Goal: Task Accomplishment & Management: Complete application form

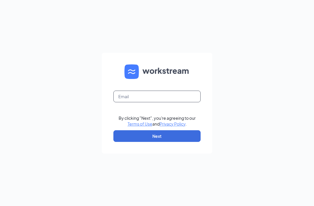
click at [166, 102] on input "text" at bounding box center [156, 96] width 87 height 12
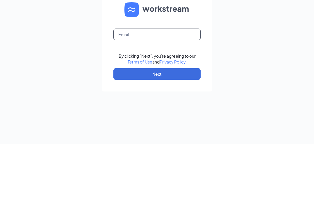
type input "[EMAIL_ADDRESS][DOMAIN_NAME]"
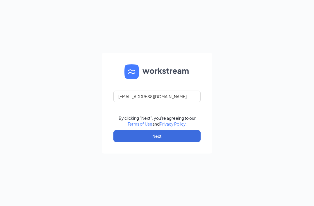
click at [180, 130] on button "Next" at bounding box center [156, 136] width 87 height 12
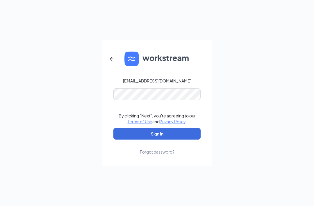
click at [157, 128] on button "Sign In" at bounding box center [156, 134] width 87 height 12
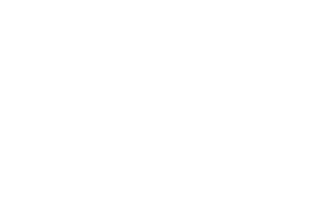
click at [169, 125] on body at bounding box center [157, 103] width 314 height 206
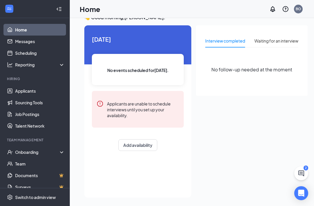
scroll to position [12, 0]
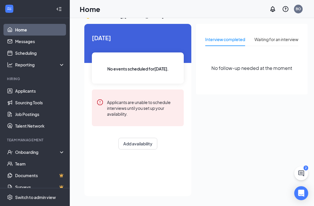
click at [57, 152] on div "Onboarding" at bounding box center [37, 152] width 45 height 6
click at [39, 164] on link "Overview" at bounding box center [40, 164] width 50 height 12
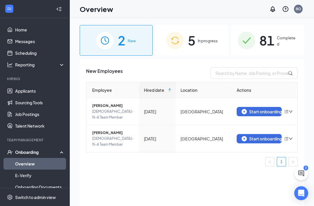
click at [280, 36] on span "Completed" at bounding box center [287, 41] width 21 height 12
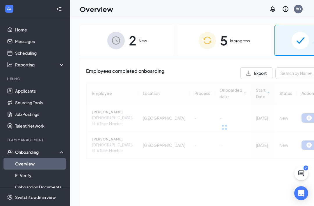
click at [230, 38] on span "In progress" at bounding box center [240, 41] width 20 height 6
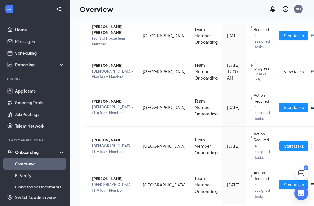
scroll to position [88, 0]
click at [284, 185] on span "Start tasks" at bounding box center [294, 185] width 20 height 6
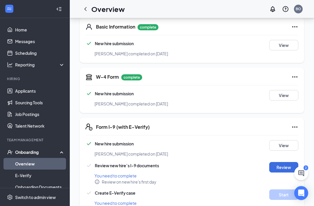
scroll to position [118, 0]
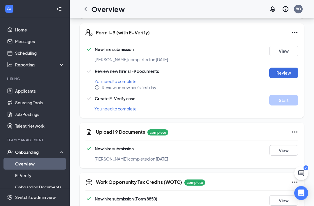
click at [290, 145] on button "View" at bounding box center [283, 150] width 29 height 10
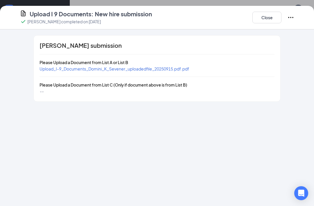
click at [173, 67] on span "Upload_I-9_Documents_Domini_K_Sevener_uploadedfile_20250915.pdf.pdf" at bounding box center [115, 68] width 150 height 5
click at [181, 68] on span "Upload_I-9_Documents_Domini_K_Sevener_uploadedfile_20250915.pdf.pdf" at bounding box center [115, 68] width 150 height 5
click at [180, 69] on span "Upload_I-9_Documents_Domini_K_Sevener_uploadedfile_20250915.pdf.pdf" at bounding box center [115, 68] width 150 height 5
click at [270, 19] on button "Close" at bounding box center [267, 18] width 29 height 12
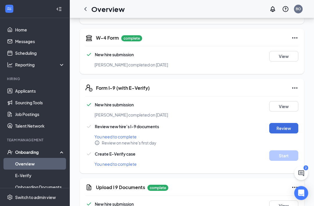
scroll to position [136, 0]
click at [295, 87] on icon "Ellipses" at bounding box center [294, 87] width 5 height 1
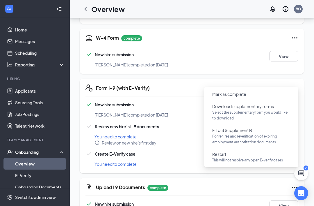
click at [261, 136] on span "For rehires and reverification of expiring employment authorization documents" at bounding box center [251, 139] width 78 height 12
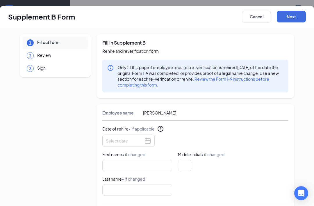
click at [248, 92] on div "Fill in Supplement B Rehire and reverification form Only fill this page if empl…" at bounding box center [195, 66] width 186 height 52
click at [260, 19] on button "Cancel" at bounding box center [256, 17] width 29 height 12
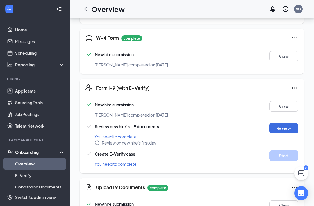
click at [294, 84] on icon "Ellipses" at bounding box center [295, 87] width 7 height 7
click at [175, 150] on div "Create E-Verify case" at bounding box center [174, 153] width 177 height 7
click at [280, 200] on button "View" at bounding box center [283, 205] width 29 height 10
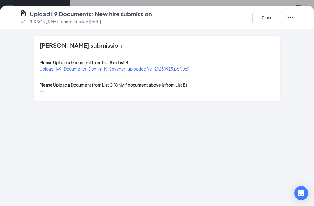
click at [292, 15] on icon "Ellipses" at bounding box center [290, 17] width 7 height 7
click at [300, 62] on div "Domini K Sevener's submission Please Upload a Document from List A or List B Up…" at bounding box center [157, 68] width 298 height 66
click at [289, 16] on icon "Ellipses" at bounding box center [290, 17] width 7 height 7
click at [282, 29] on span "Restart" at bounding box center [280, 29] width 14 height 6
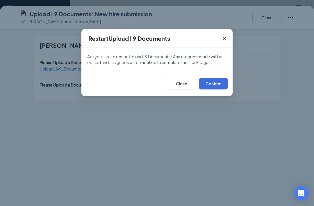
click at [221, 82] on button "Confirm" at bounding box center [213, 84] width 29 height 12
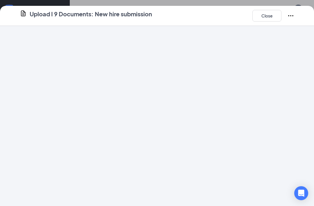
click at [291, 15] on icon "Ellipses" at bounding box center [290, 15] width 5 height 1
click at [303, 39] on div at bounding box center [157, 116] width 314 height 180
click at [271, 18] on button "Close" at bounding box center [267, 16] width 29 height 12
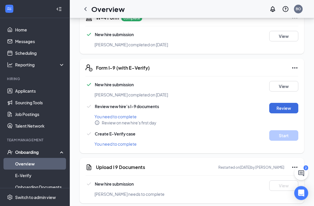
scroll to position [177, 0]
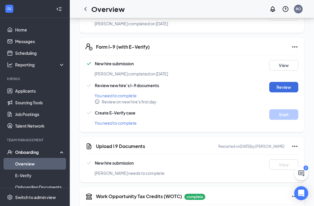
click at [296, 143] on icon "Ellipses" at bounding box center [295, 146] width 7 height 7
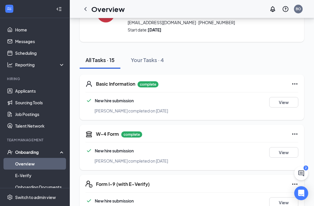
scroll to position [0, 0]
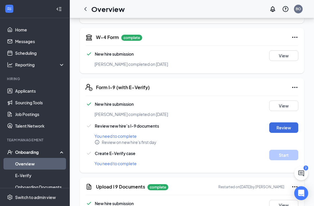
scroll to position [167, 0]
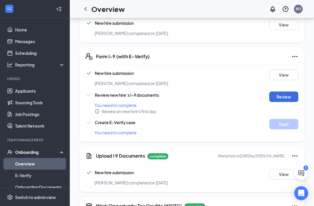
click at [288, 169] on button "View" at bounding box center [283, 174] width 29 height 10
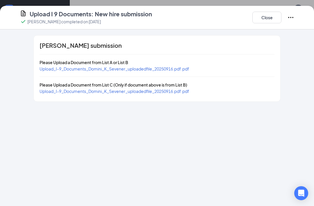
click at [186, 70] on span "Upload_I-9_Documents_Domini_K_Sevener_uploadedfile_20250916.pdf.pdf" at bounding box center [115, 68] width 150 height 5
click at [179, 91] on span "Upload_I-9_Documents_Domini_K_Sevener_uploadedfile_20250916.pdf.pdf" at bounding box center [115, 90] width 150 height 5
click at [266, 19] on button "Close" at bounding box center [267, 18] width 29 height 12
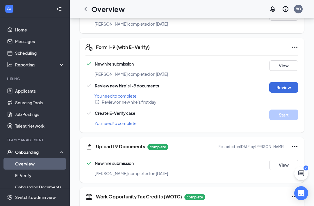
click at [285, 82] on button "Review" at bounding box center [283, 87] width 29 height 10
type input "09/17/2025"
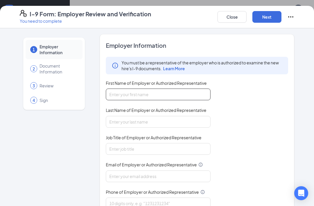
click at [171, 95] on input "First Name of Employer or Authorized Representative" at bounding box center [158, 94] width 105 height 12
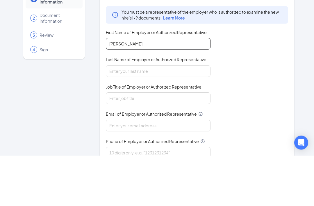
type input "Brittany"
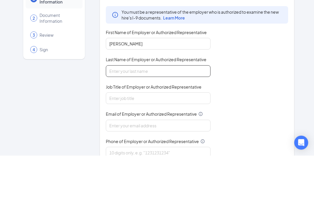
click at [190, 116] on input "Last Name of Employer or Authorized Representative" at bounding box center [158, 122] width 105 height 12
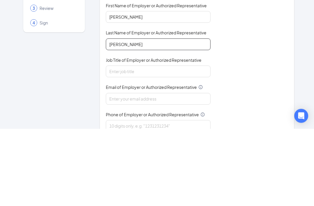
type input "Ostrander"
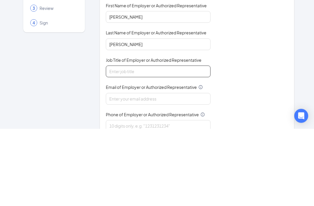
click at [189, 143] on input "Job Title of Employer or Authorized Representative" at bounding box center [158, 149] width 105 height 12
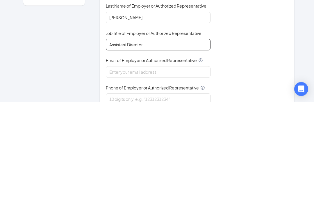
type input "Assistant Director"
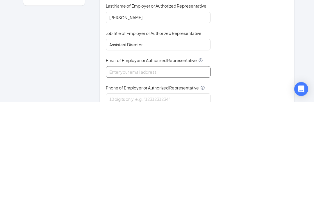
click at [187, 170] on input "Email of Employer or Authorized Representative" at bounding box center [158, 176] width 105 height 12
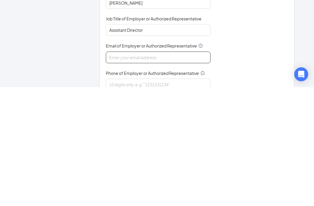
type input "bnostrander74@gmail.com"
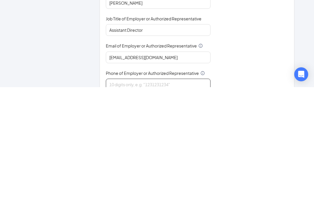
type input "7705439001"
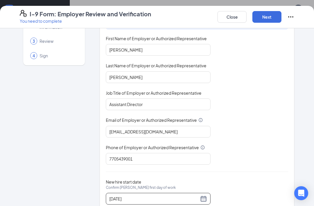
scroll to position [43, 0]
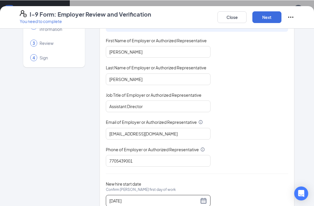
click at [275, 16] on button "Next" at bounding box center [267, 17] width 29 height 12
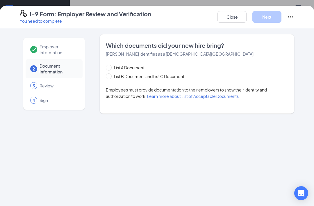
scroll to position [0, 0]
click at [107, 79] on span at bounding box center [109, 76] width 6 height 6
click at [107, 77] on input "List B Document and List C Document" at bounding box center [108, 75] width 4 height 4
radio input "true"
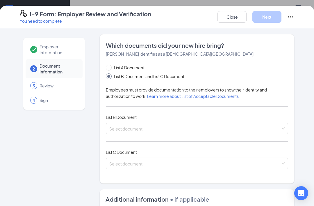
click at [184, 128] on input "search" at bounding box center [194, 127] width 171 height 9
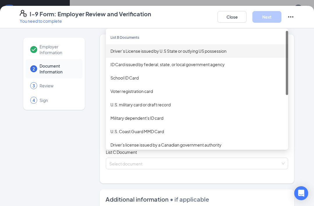
click at [215, 48] on div "Driver’s License issued by U.S State or outlying US possession" at bounding box center [197, 51] width 173 height 6
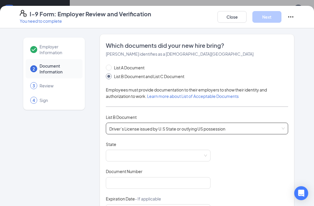
click at [180, 153] on span at bounding box center [158, 155] width 98 height 11
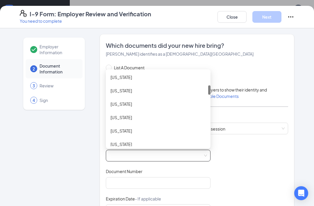
scroll to position [111, 0]
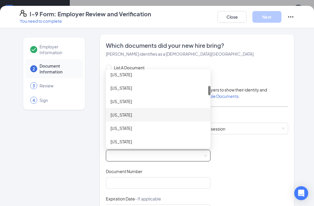
click at [170, 114] on div "Georgia" at bounding box center [158, 114] width 95 height 6
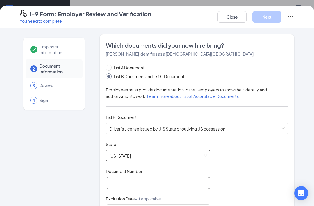
click at [162, 183] on input "Document Number" at bounding box center [158, 183] width 105 height 12
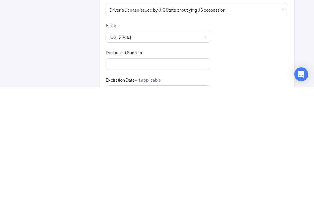
click at [271, 141] on div "Document Title Driver’s License issued by U.S State or outlying US possession S…" at bounding box center [197, 196] width 182 height 111
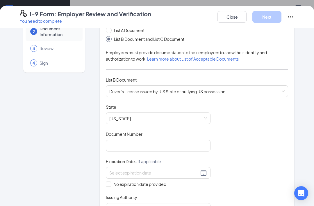
scroll to position [38, 0]
click at [175, 147] on input "Document Number" at bounding box center [158, 145] width 105 height 12
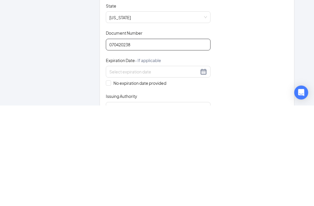
type input "070420238"
click at [204, 169] on div at bounding box center [158, 172] width 98 height 7
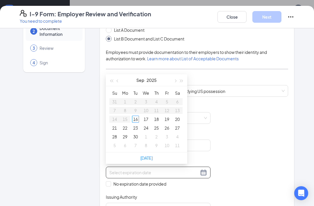
type input "09/16/2025"
click at [136, 120] on div "16" at bounding box center [135, 118] width 7 height 7
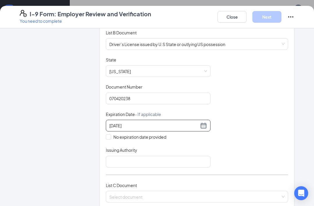
scroll to position [85, 0]
click at [186, 161] on input "Issuing Authority" at bounding box center [158, 161] width 105 height 12
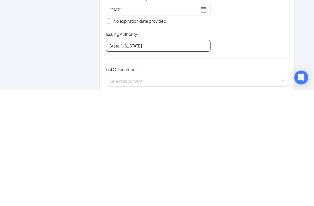
click at [120, 155] on input "State Georgia" at bounding box center [158, 161] width 105 height 12
click at [121, 155] on input "State Georgia" at bounding box center [158, 161] width 105 height 12
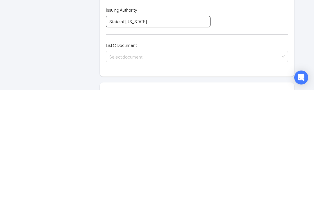
scroll to position [109, 0]
type input "State of Georgia"
click at [248, 166] on input "search" at bounding box center [194, 170] width 171 height 9
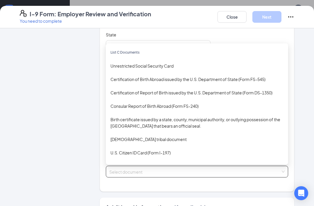
click at [244, 89] on div "Certification of Report of Birth issued by the U.S. Department of State (Form D…" at bounding box center [197, 92] width 173 height 6
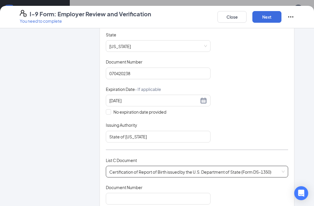
click at [272, 168] on span "Certification of Report of Birth issued by the U.S. Department of State (Form D…" at bounding box center [196, 171] width 175 height 11
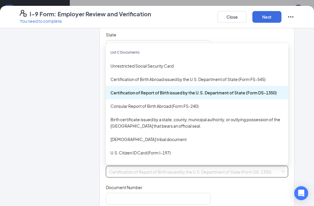
click at [245, 90] on div "Certification of Report of Birth issued by the U.S. Department of State (Form D…" at bounding box center [197, 92] width 173 height 6
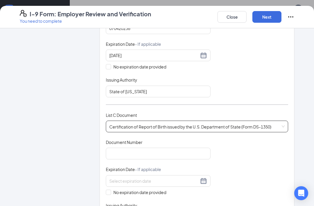
scroll to position [156, 0]
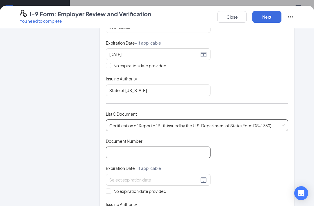
click at [186, 148] on input "Document Number" at bounding box center [158, 152] width 105 height 12
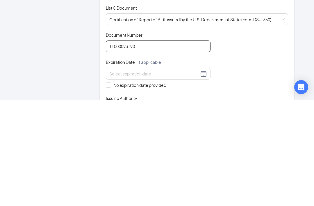
type input "11000093190"
click at [204, 176] on div at bounding box center [158, 179] width 98 height 7
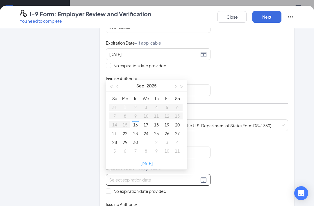
click at [110, 188] on input "No expiration date provided" at bounding box center [108, 190] width 4 height 4
checkbox input "true"
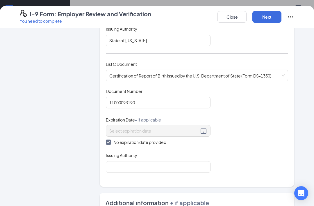
scroll to position [207, 0]
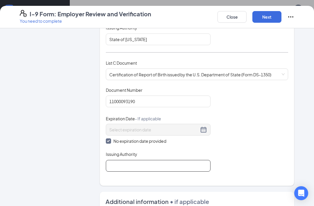
click at [195, 160] on input "Issuing Authority" at bounding box center [158, 166] width 105 height 12
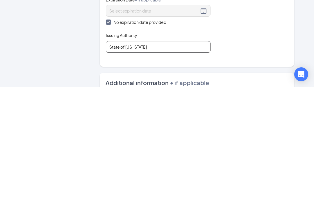
type input "State of Georgia"
click at [267, 87] on div "Document Title Certification of Report of Birth issued by the U.S. Department o…" at bounding box center [197, 129] width 182 height 84
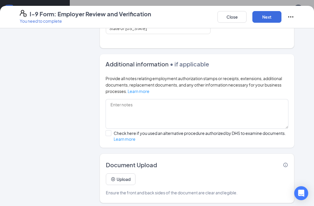
scroll to position [344, 0]
click at [270, 17] on button "Next" at bounding box center [267, 17] width 29 height 12
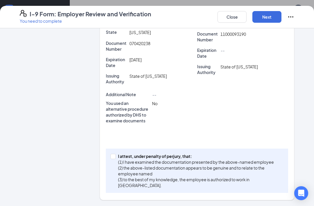
scroll to position [184, 0]
click at [114, 155] on input "I attest, under penalty of perjury, that: (1) I have examined the documentation…" at bounding box center [113, 156] width 4 height 4
checkbox input "true"
click at [272, 18] on button "Next" at bounding box center [267, 17] width 29 height 12
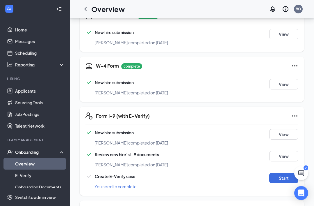
scroll to position [110, 0]
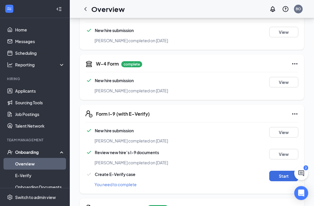
click at [279, 171] on button "Start" at bounding box center [283, 176] width 29 height 10
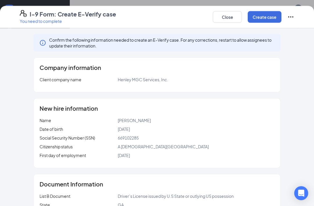
click at [265, 17] on button "Create case" at bounding box center [265, 17] width 34 height 12
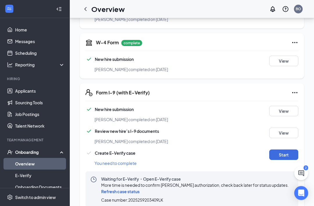
scroll to position [131, 0]
click at [129, 189] on span "Refresh case status" at bounding box center [120, 191] width 38 height 5
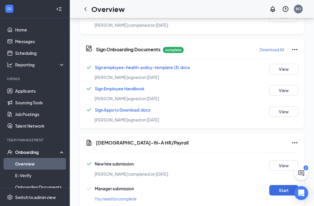
scroll to position [538, 0]
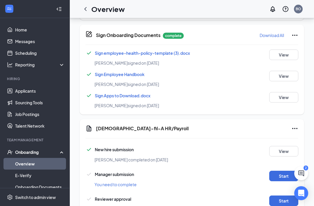
click at [283, 172] on button "Start" at bounding box center [283, 175] width 29 height 10
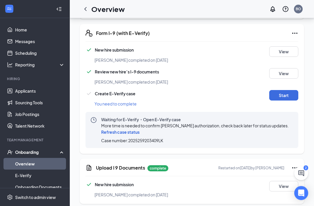
scroll to position [191, 0]
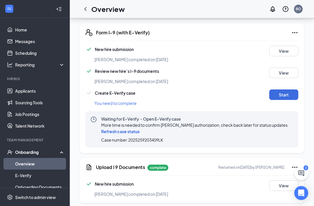
click at [132, 129] on span "Refresh case status" at bounding box center [120, 131] width 38 height 5
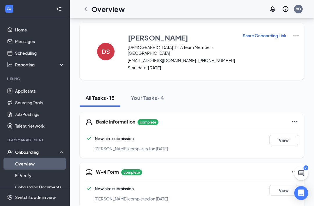
scroll to position [0, 0]
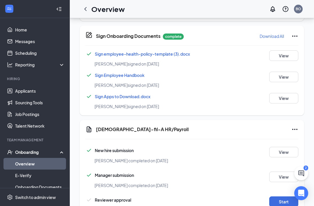
scroll to position [538, 0]
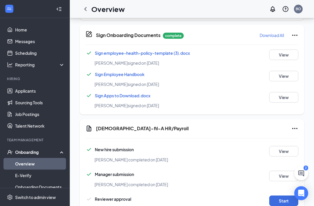
click at [283, 195] on button "Start" at bounding box center [283, 200] width 29 height 10
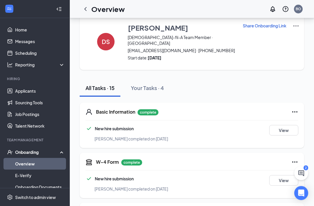
scroll to position [0, 0]
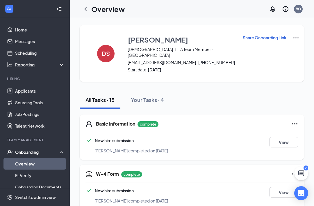
click at [83, 6] on icon "ChevronLeft" at bounding box center [85, 9] width 7 height 7
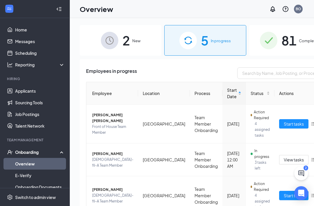
click at [282, 41] on span "81" at bounding box center [289, 40] width 15 height 20
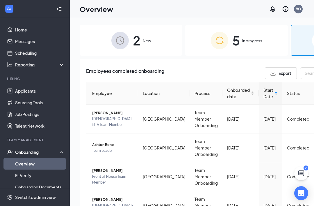
click at [219, 45] on div "5 In progress" at bounding box center [236, 40] width 103 height 31
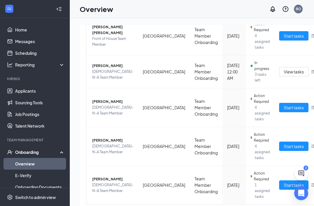
scroll to position [88, 0]
click at [284, 183] on span "Start tasks" at bounding box center [294, 185] width 20 height 6
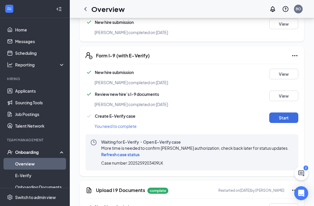
scroll to position [168, 0]
click at [284, 115] on button "Start" at bounding box center [283, 118] width 29 height 10
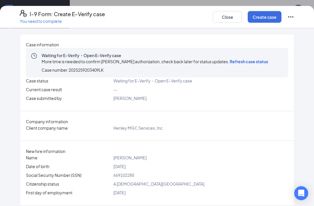
click at [251, 64] on span "Refresh case status" at bounding box center [249, 61] width 38 height 5
click at [229, 18] on button "Close" at bounding box center [227, 17] width 29 height 12
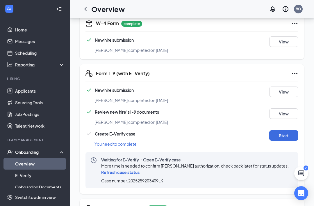
scroll to position [152, 0]
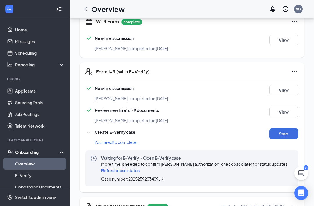
click at [120, 140] on span "You need to complete" at bounding box center [116, 142] width 42 height 5
click at [129, 140] on span "You need to complete" at bounding box center [116, 142] width 42 height 5
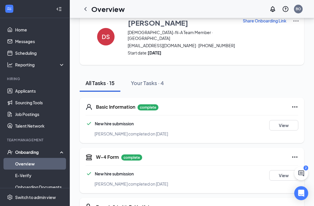
scroll to position [0, 0]
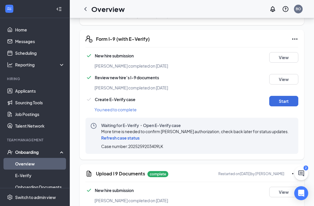
scroll to position [185, 0]
click at [131, 135] on span "Refresh case status" at bounding box center [120, 137] width 38 height 5
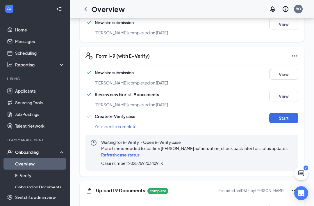
scroll to position [172, 0]
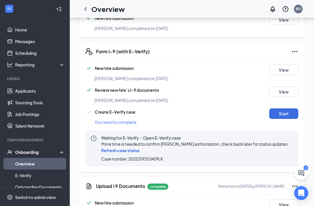
click at [133, 148] on span "Refresh case status" at bounding box center [120, 150] width 38 height 5
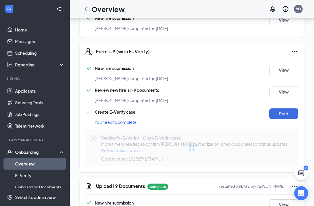
click at [132, 148] on span "Refresh case status" at bounding box center [120, 150] width 38 height 5
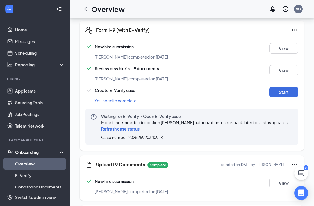
scroll to position [194, 0]
click at [130, 126] on span "Refresh case status" at bounding box center [120, 128] width 38 height 5
click at [283, 87] on button "Start" at bounding box center [283, 92] width 29 height 10
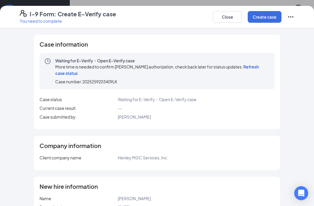
click at [235, 18] on button "Close" at bounding box center [227, 17] width 29 height 12
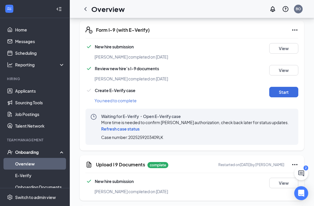
click at [123, 126] on span "Refresh case status" at bounding box center [120, 128] width 38 height 5
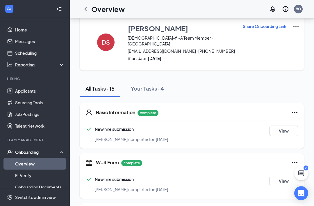
scroll to position [0, 0]
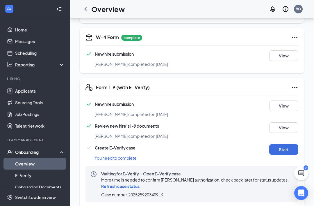
scroll to position [136, 0]
click at [121, 183] on span "Refresh case status" at bounding box center [120, 185] width 38 height 5
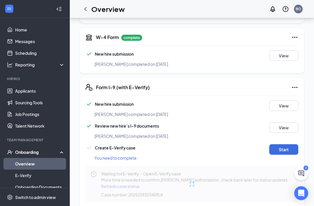
click at [135, 183] on span "Refresh case status" at bounding box center [120, 185] width 38 height 5
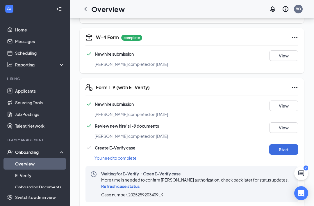
click at [131, 183] on span "Refresh case status" at bounding box center [120, 185] width 38 height 5
click at [130, 183] on span "Refresh case status" at bounding box center [120, 185] width 38 height 5
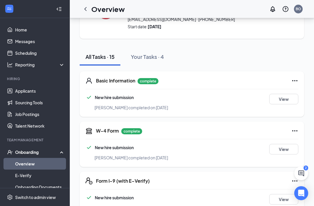
scroll to position [0, 0]
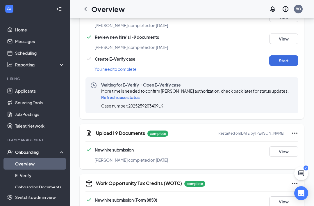
scroll to position [226, 0]
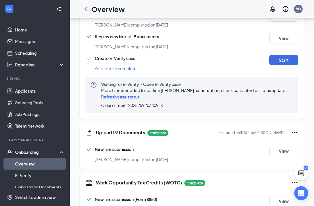
click at [119, 94] on span "Refresh case status" at bounding box center [120, 96] width 38 height 5
click at [125, 94] on span "Refresh case status" at bounding box center [120, 96] width 38 height 5
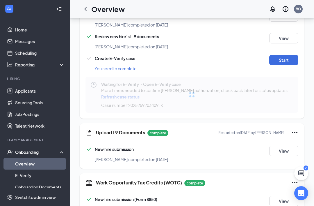
click at [135, 89] on div at bounding box center [192, 95] width 213 height 36
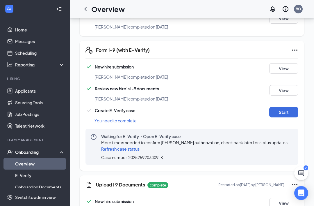
scroll to position [172, 0]
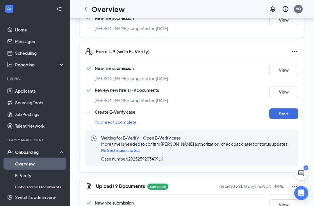
click at [126, 148] on span "Refresh case status" at bounding box center [120, 150] width 38 height 5
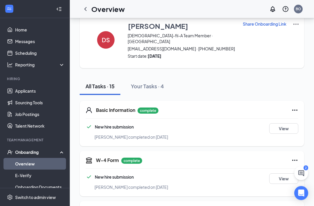
scroll to position [0, 0]
